Goal: Task Accomplishment & Management: Manage account settings

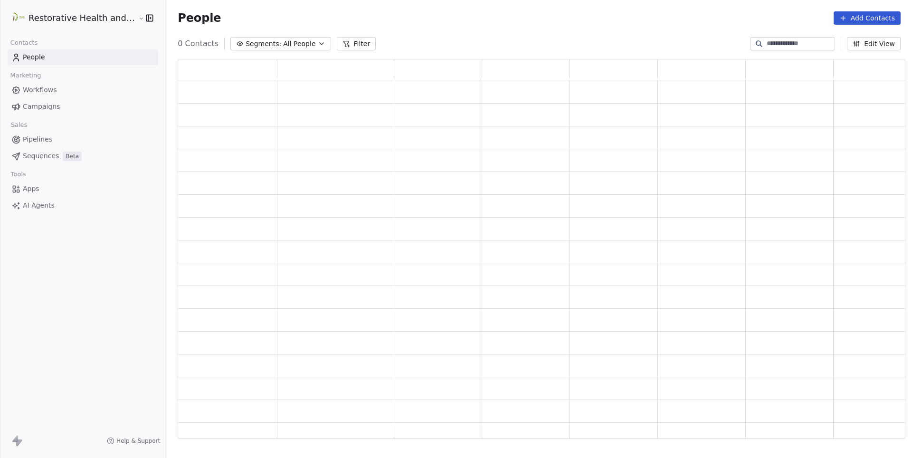
scroll to position [380, 728]
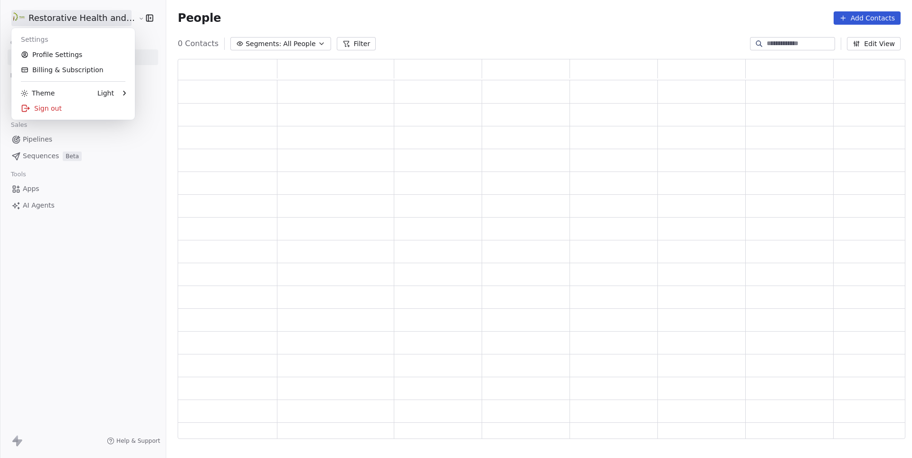
click at [63, 21] on html "Restorative Health and Wellness Contacts People Marketing Workflows Campaigns S…" at bounding box center [456, 229] width 912 height 458
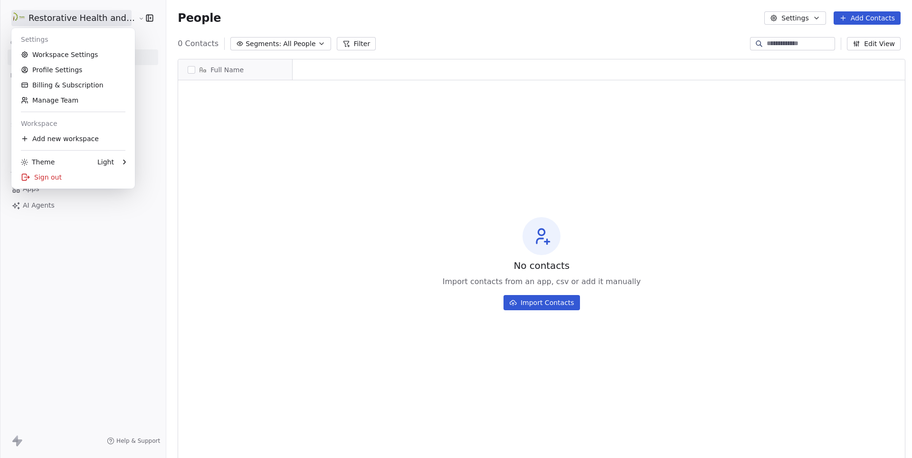
scroll to position [0, 0]
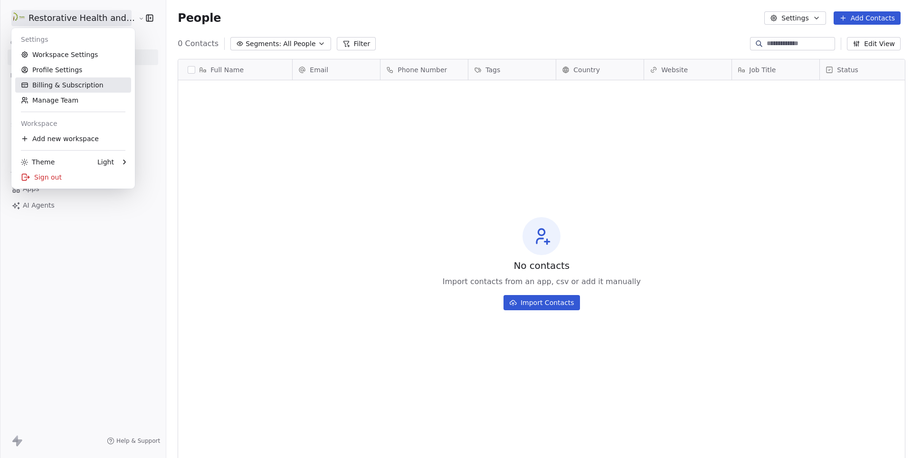
click at [57, 82] on link "Billing & Subscription" at bounding box center [73, 84] width 116 height 15
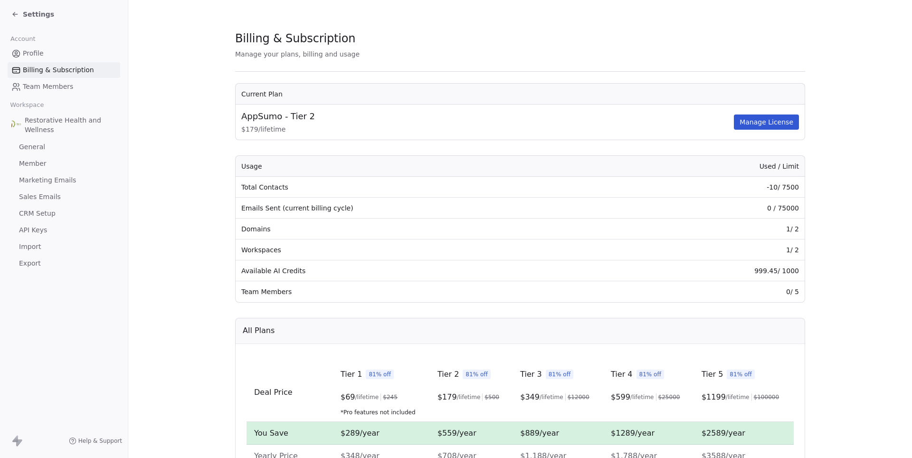
click at [32, 14] on span "Settings" at bounding box center [38, 15] width 31 height 10
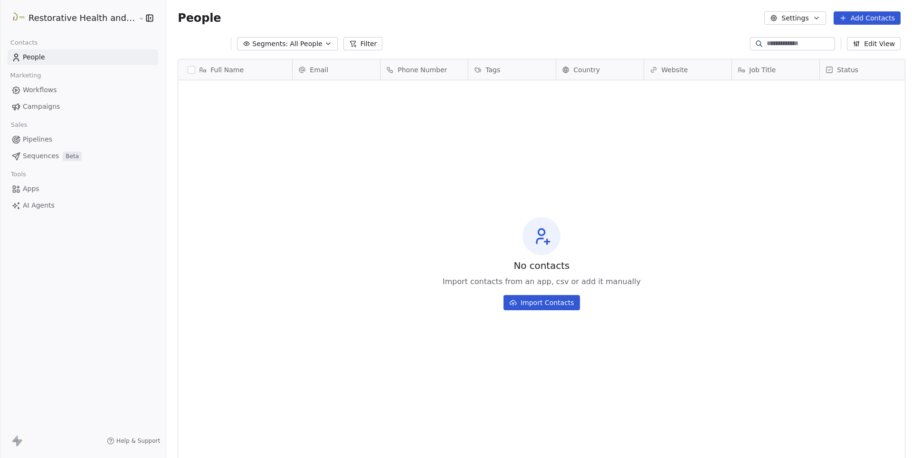
scroll to position [403, 751]
click at [74, 20] on html "Restorative Health and Wellness Contacts People Marketing Workflows Campaigns S…" at bounding box center [456, 229] width 912 height 458
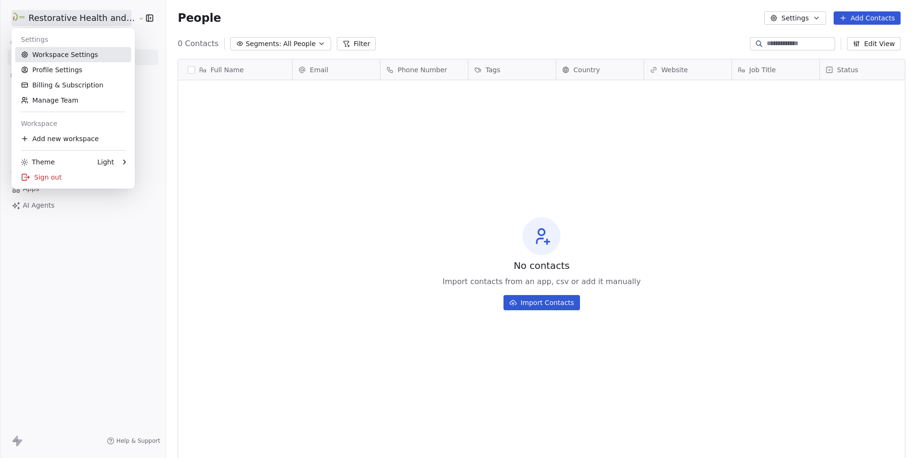
click at [99, 50] on link "Workspace Settings" at bounding box center [73, 54] width 116 height 15
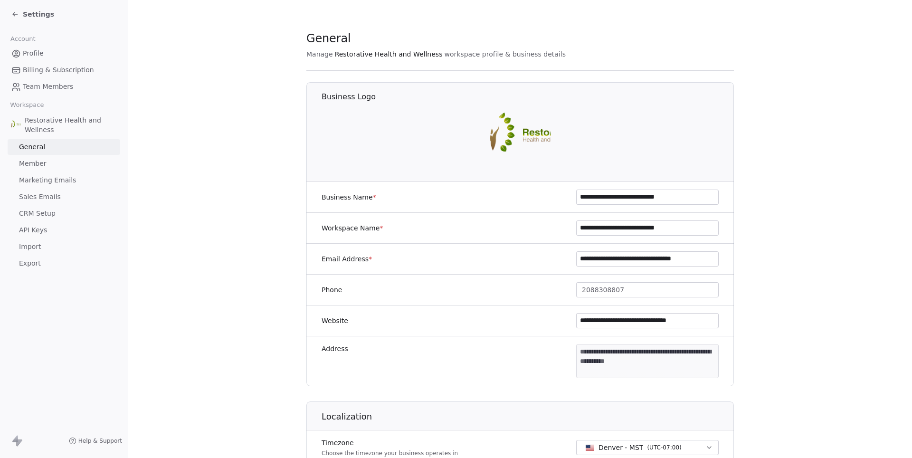
click at [52, 192] on span "Sales Emails" at bounding box center [40, 197] width 42 height 10
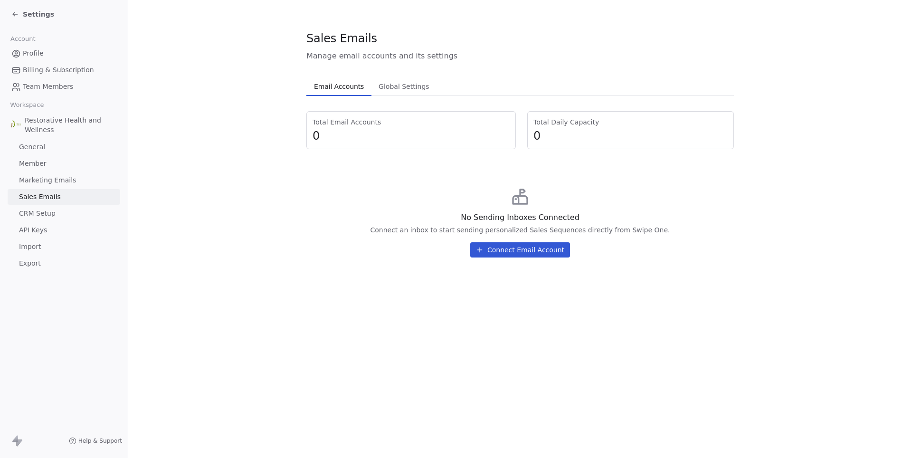
click at [48, 175] on span "Marketing Emails" at bounding box center [47, 180] width 57 height 10
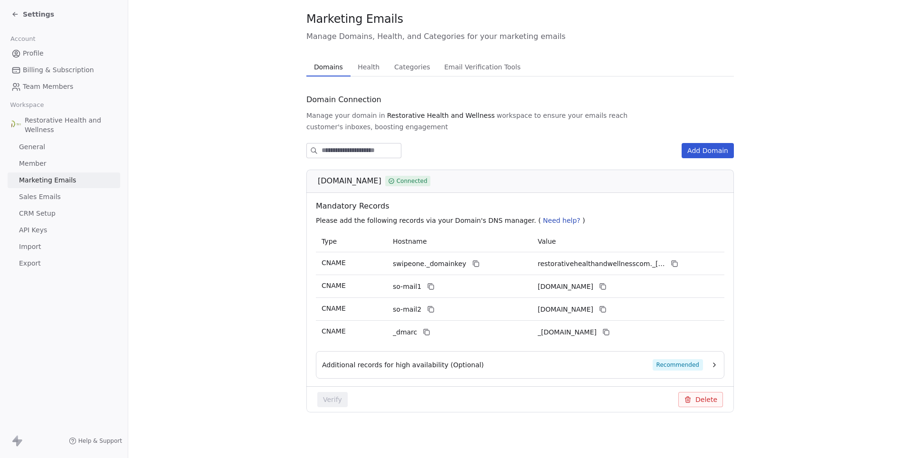
scroll to position [19, 0]
click at [30, 193] on span "Sales Emails" at bounding box center [40, 197] width 42 height 10
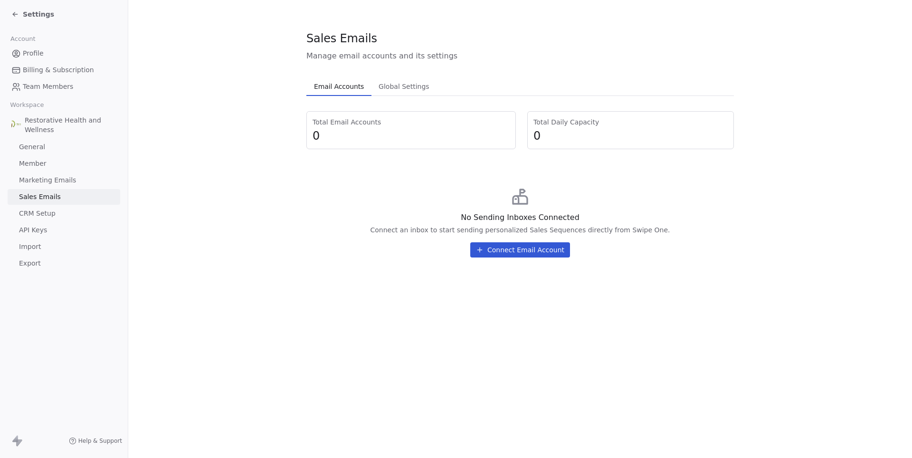
click at [33, 179] on span "Marketing Emails" at bounding box center [47, 180] width 57 height 10
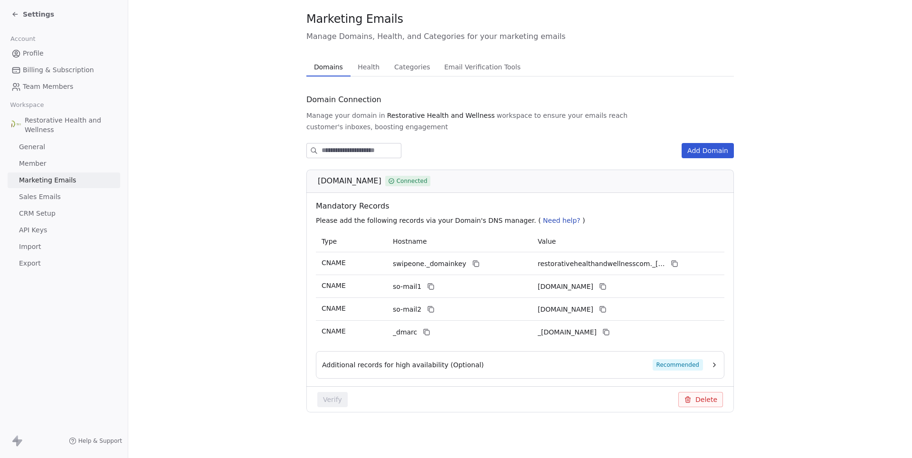
click at [81, 156] on link "Member" at bounding box center [64, 164] width 113 height 16
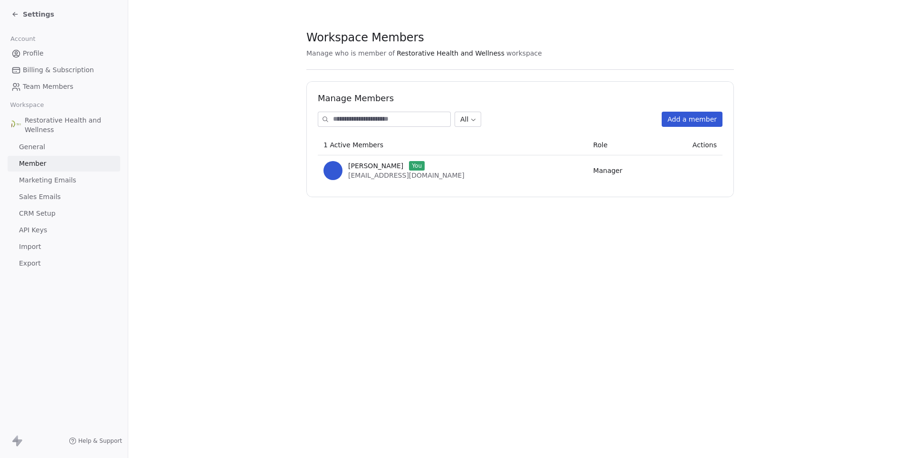
click at [52, 175] on span "Marketing Emails" at bounding box center [47, 180] width 57 height 10
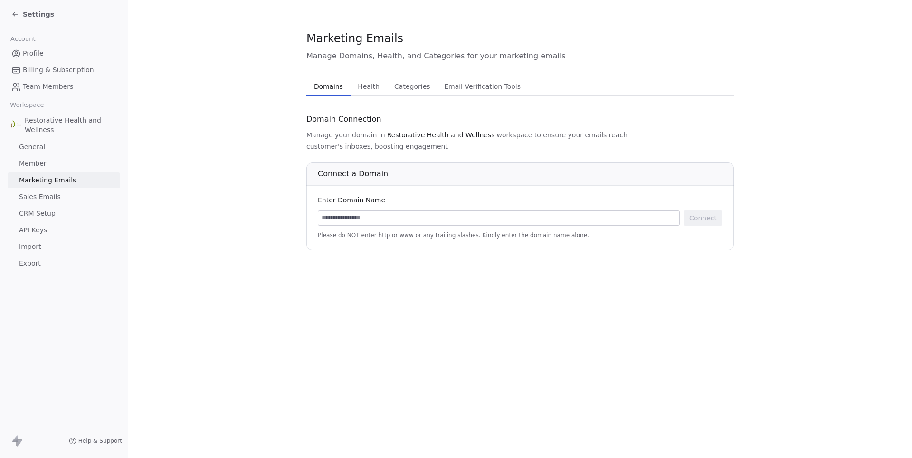
click at [46, 18] on span "Settings" at bounding box center [38, 15] width 31 height 10
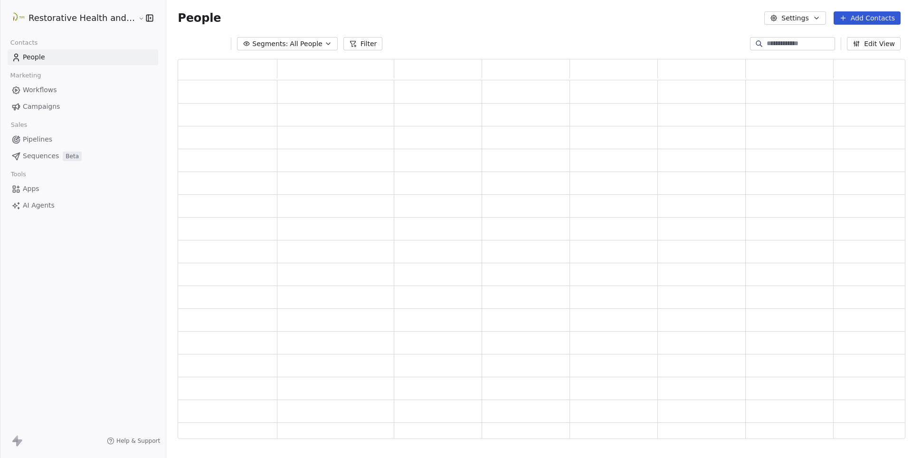
scroll to position [380, 728]
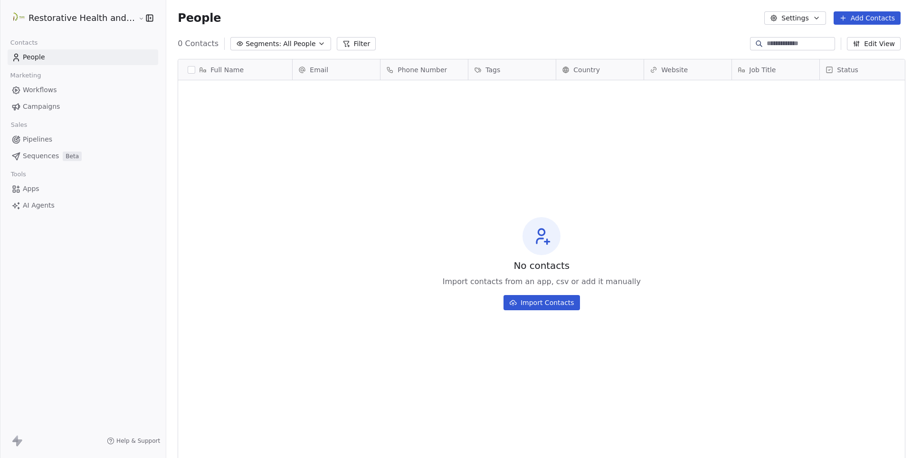
click at [92, 17] on html "Restorative Health and Wellness Contacts People Marketing Workflows Campaigns S…" at bounding box center [456, 229] width 912 height 458
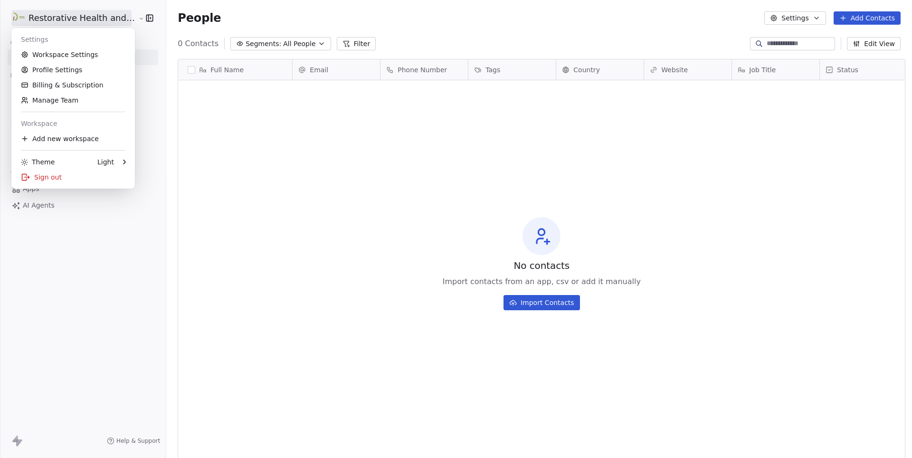
scroll to position [403, 751]
click at [79, 57] on link "Workspace Settings" at bounding box center [73, 54] width 116 height 15
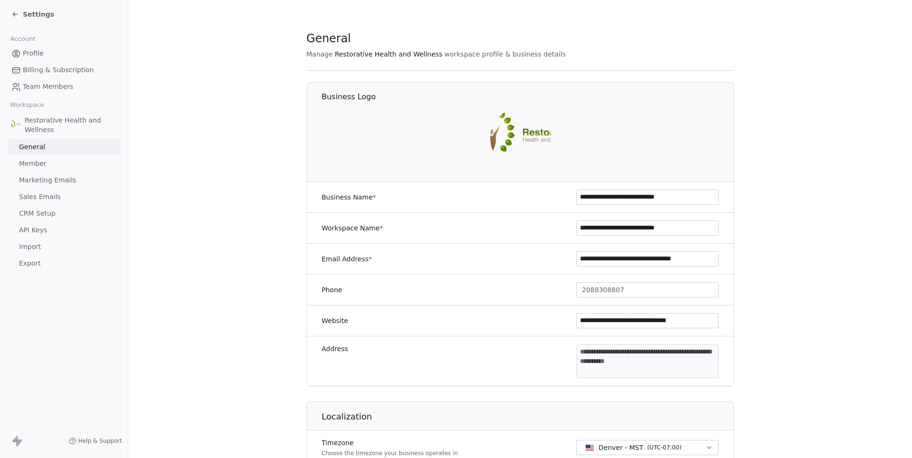
click at [47, 195] on span "Sales Emails" at bounding box center [40, 197] width 42 height 10
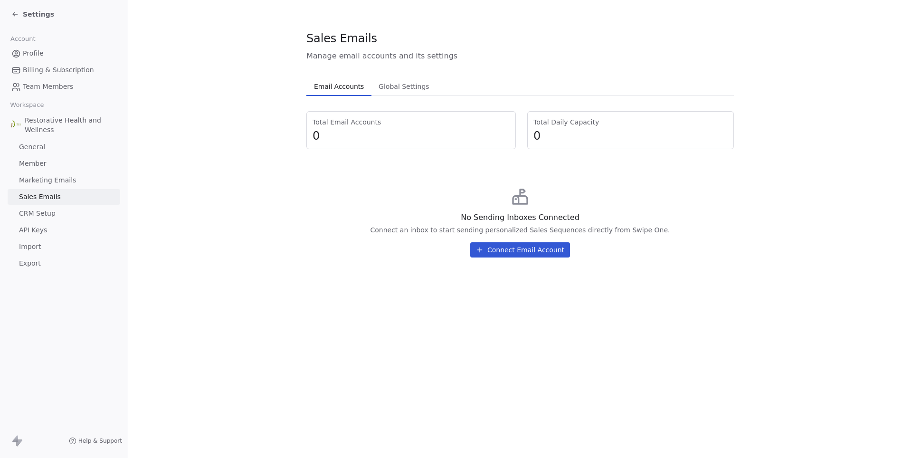
click at [86, 176] on link "Marketing Emails" at bounding box center [64, 180] width 113 height 16
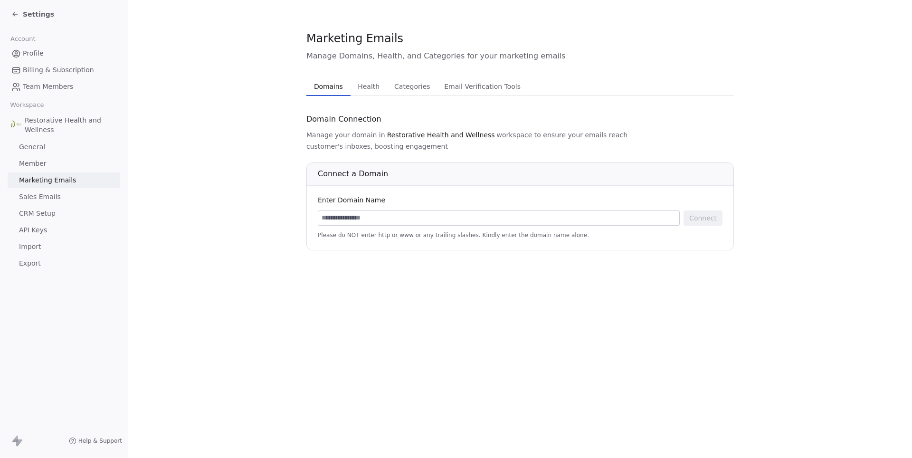
click at [417, 211] on input at bounding box center [498, 218] width 361 height 14
